Goal: Navigation & Orientation: Understand site structure

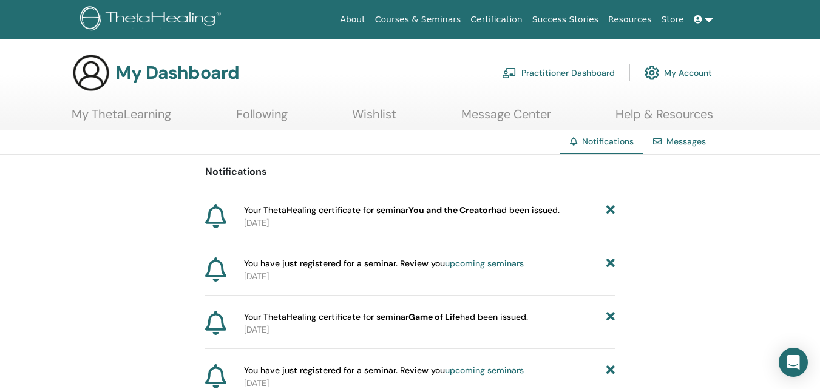
click at [555, 75] on link "Practitioner Dashboard" at bounding box center [558, 73] width 113 height 27
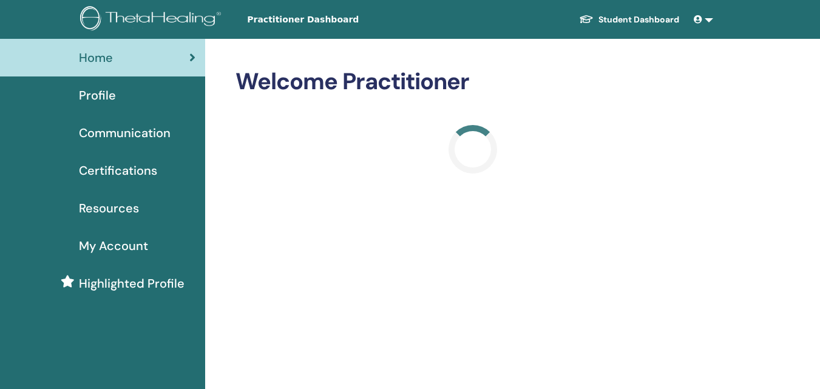
click at [103, 93] on span "Profile" at bounding box center [97, 95] width 37 height 18
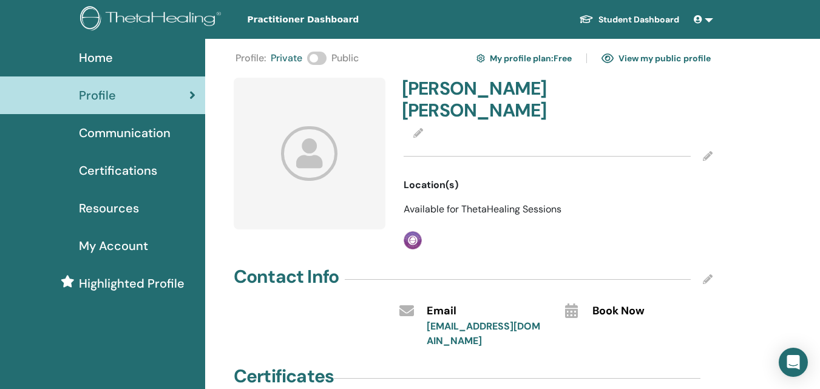
click at [123, 174] on span "Certifications" at bounding box center [118, 171] width 78 height 18
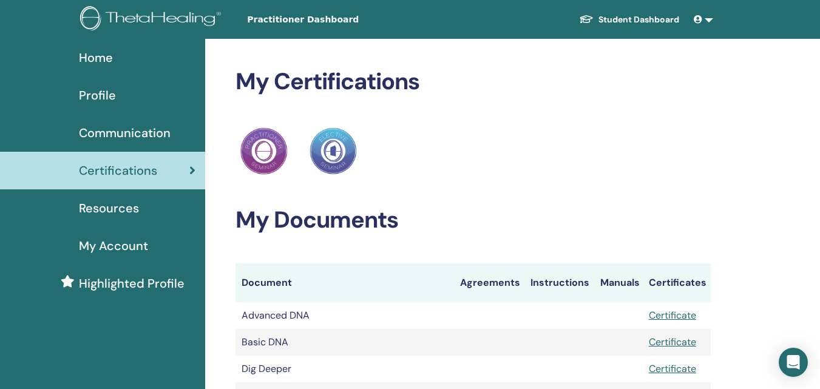
click at [120, 213] on span "Resources" at bounding box center [109, 208] width 60 height 18
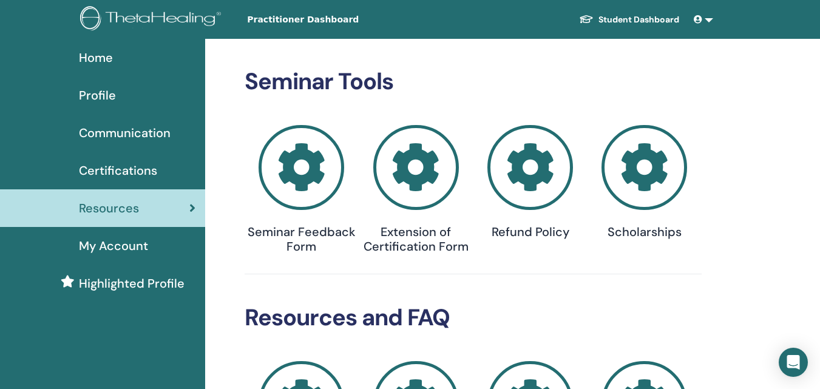
click at [123, 245] on span "My Account" at bounding box center [113, 246] width 69 height 18
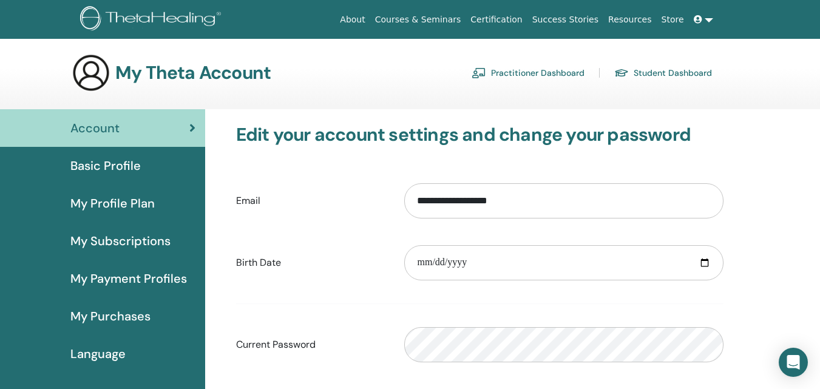
click at [460, 16] on link "Courses & Seminars" at bounding box center [418, 20] width 96 height 22
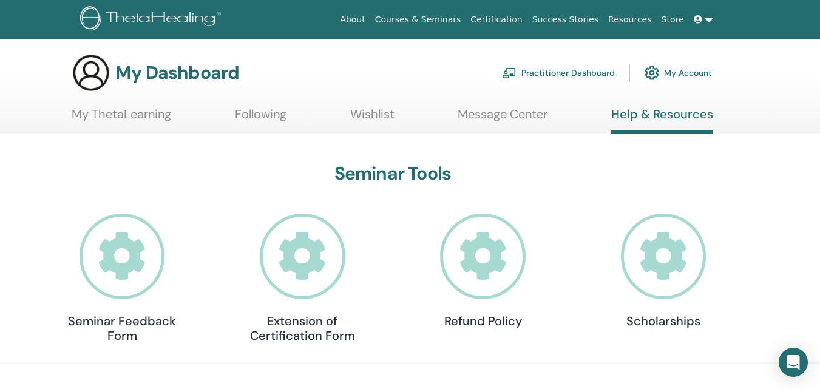
click at [370, 18] on link "About" at bounding box center [352, 20] width 35 height 22
